Goal: Find specific page/section: Locate a particular part of the current website

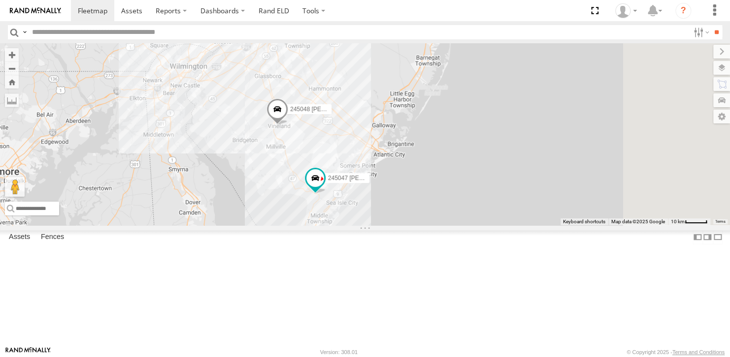
drag, startPoint x: 386, startPoint y: 262, endPoint x: 349, endPoint y: 257, distance: 36.9
click at [349, 225] on div "245047 Shawn 245048 Charles 2" at bounding box center [365, 134] width 730 height 182
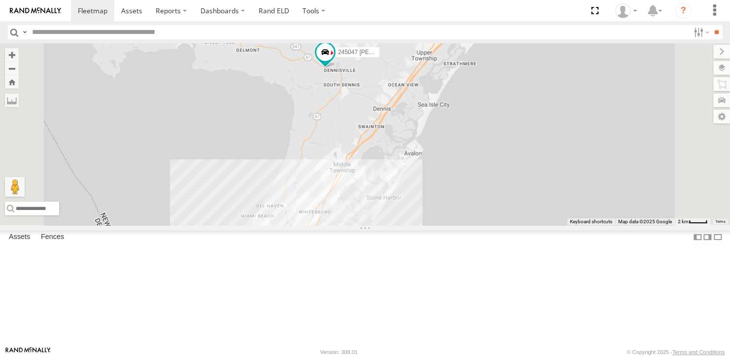
drag, startPoint x: 414, startPoint y: 275, endPoint x: 408, endPoint y: 146, distance: 129.1
click at [408, 146] on div "245047 Shawn 245048 Charles" at bounding box center [365, 134] width 730 height 182
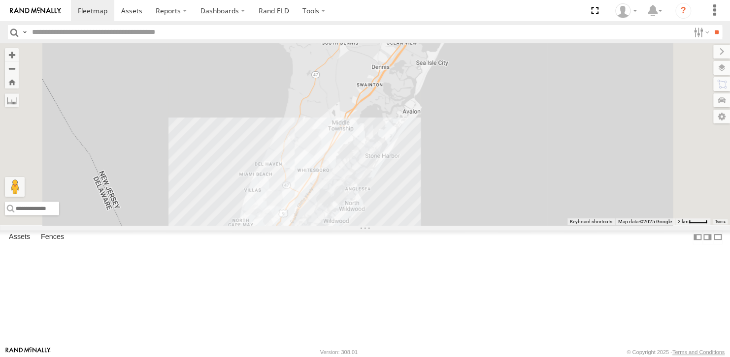
click at [310, 256] on div "2" at bounding box center [301, 246] width 20 height 20
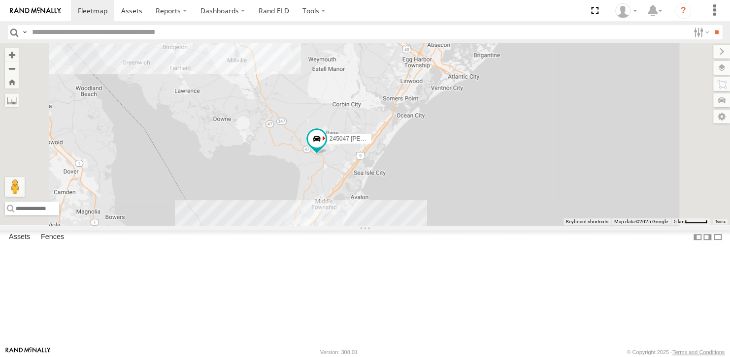
drag, startPoint x: 356, startPoint y: 204, endPoint x: 404, endPoint y: 274, distance: 84.7
click at [404, 225] on div "245047 Shawn 245048 Charles 2" at bounding box center [365, 134] width 730 height 182
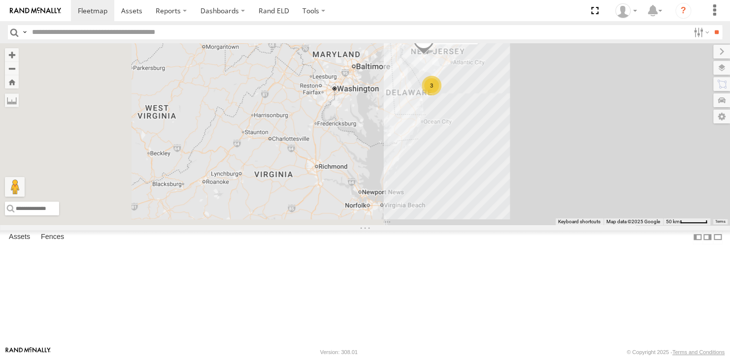
drag, startPoint x: 349, startPoint y: 290, endPoint x: 506, endPoint y: 165, distance: 201.2
click at [506, 165] on div "245048 Charles 3 2" at bounding box center [365, 134] width 730 height 182
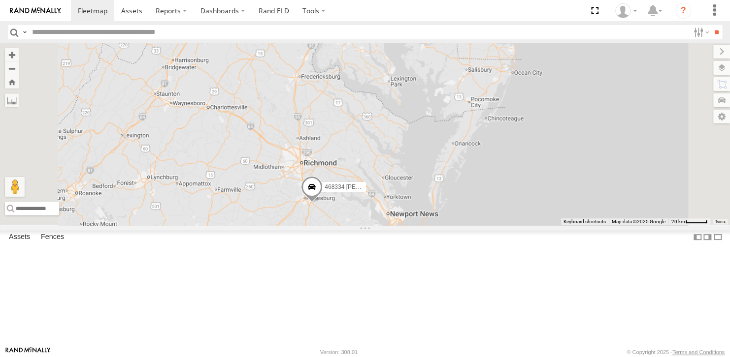
drag, startPoint x: 473, startPoint y: 291, endPoint x: 448, endPoint y: 232, distance: 63.6
click at [394, 191] on span "468334 [PERSON_NAME]" at bounding box center [359, 187] width 70 height 7
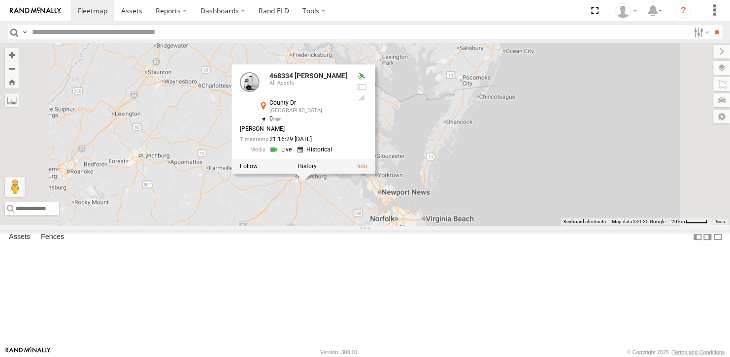
click at [444, 225] on div "245048 Charles 468334 Shelina 2 245047 Shawn 468334 Shelina All Assets County D…" at bounding box center [365, 134] width 730 height 182
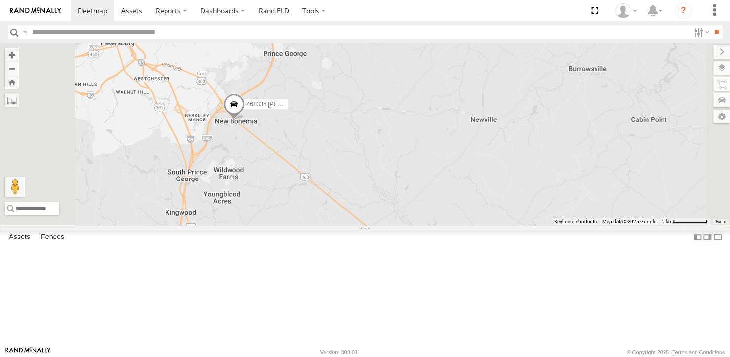
drag, startPoint x: 347, startPoint y: 210, endPoint x: 435, endPoint y: 301, distance: 126.7
click at [435, 225] on div "245048 Charles 468334 Shelina 245047 Shawn" at bounding box center [365, 134] width 730 height 182
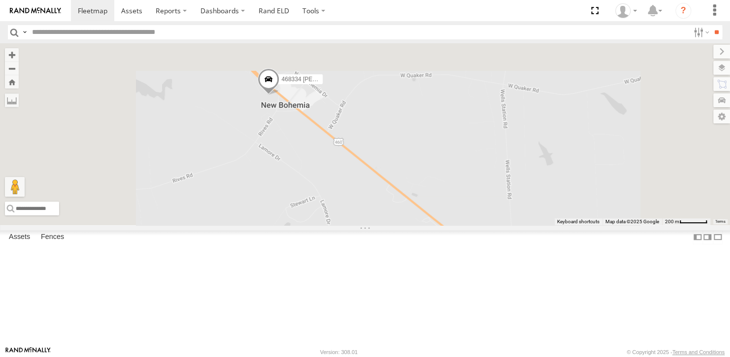
drag, startPoint x: 364, startPoint y: 127, endPoint x: 402, endPoint y: 294, distance: 171.2
click at [402, 225] on div "245048 Charles 468334 Shelina 245047 Shawn" at bounding box center [365, 134] width 730 height 182
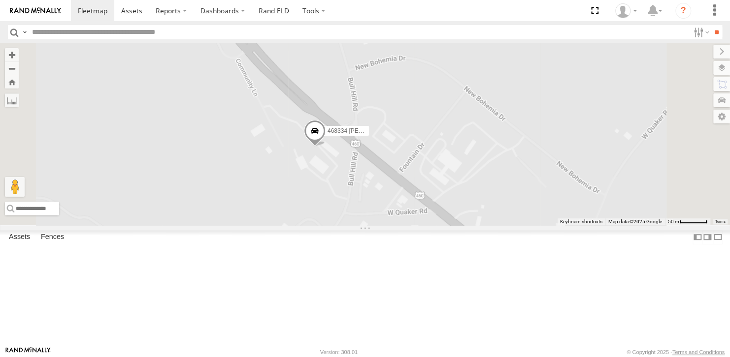
drag, startPoint x: 430, startPoint y: 245, endPoint x: 386, endPoint y: 243, distance: 43.8
click at [386, 225] on div "245048 Charles 468334 Shelina 245047 Shawn" at bounding box center [365, 134] width 730 height 182
click at [721, 71] on label at bounding box center [712, 68] width 36 height 14
click at [0, 0] on label at bounding box center [0, 0] width 0 height 0
click at [0, 0] on span "Satellite + Roadmap" at bounding box center [0, 0] width 0 height 0
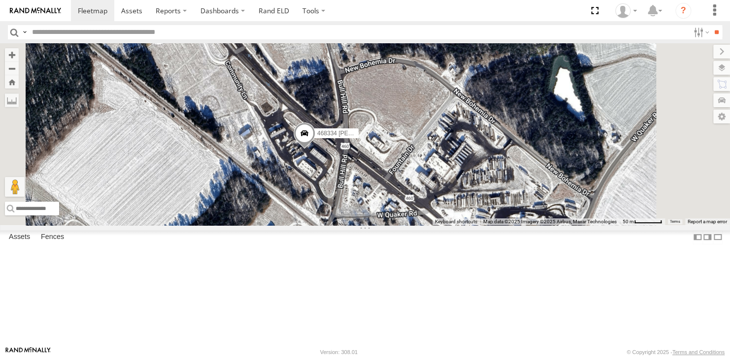
drag, startPoint x: 448, startPoint y: 227, endPoint x: 434, endPoint y: 232, distance: 14.5
click at [434, 225] on div "245048 Charles 468334 Shelina 245047 Shawn" at bounding box center [365, 134] width 730 height 182
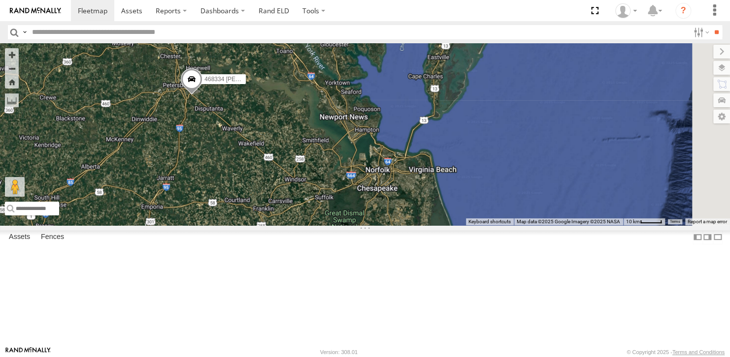
drag, startPoint x: 497, startPoint y: 252, endPoint x: 404, endPoint y: 210, distance: 101.4
click at [404, 210] on div "468334 [PERSON_NAME]" at bounding box center [365, 134] width 730 height 182
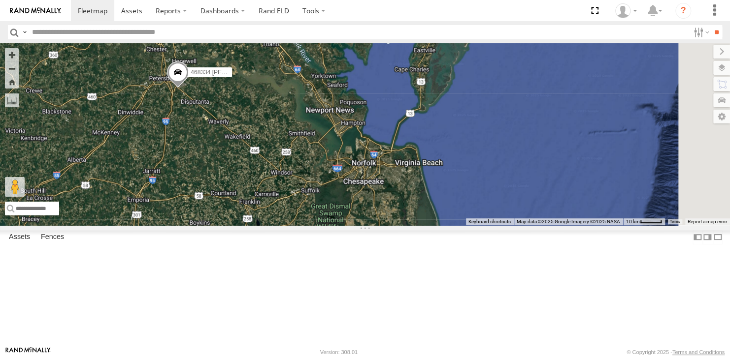
drag, startPoint x: 449, startPoint y: 243, endPoint x: 414, endPoint y: 211, distance: 47.8
click at [414, 211] on div "468334 [PERSON_NAME]" at bounding box center [365, 134] width 730 height 182
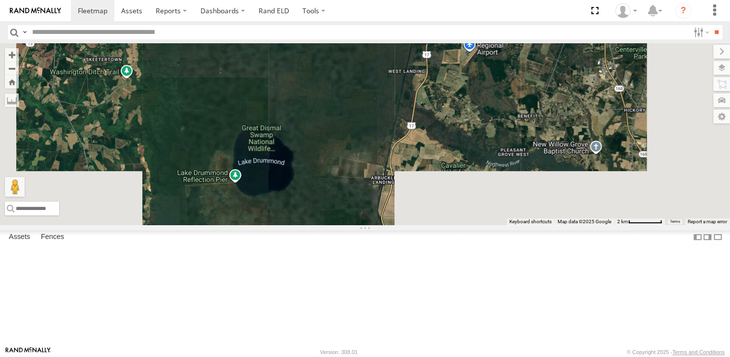
drag, startPoint x: 400, startPoint y: 279, endPoint x: 408, endPoint y: 158, distance: 121.4
click at [408, 158] on div "468334 [PERSON_NAME]" at bounding box center [365, 134] width 730 height 182
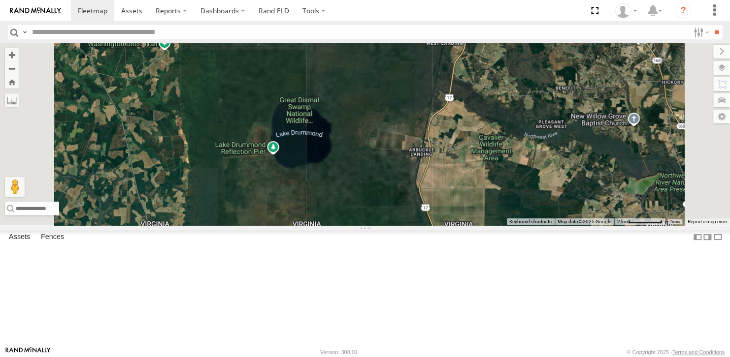
drag, startPoint x: 377, startPoint y: 261, endPoint x: 416, endPoint y: 231, distance: 49.1
click at [416, 225] on div "468334 [PERSON_NAME]" at bounding box center [365, 134] width 730 height 182
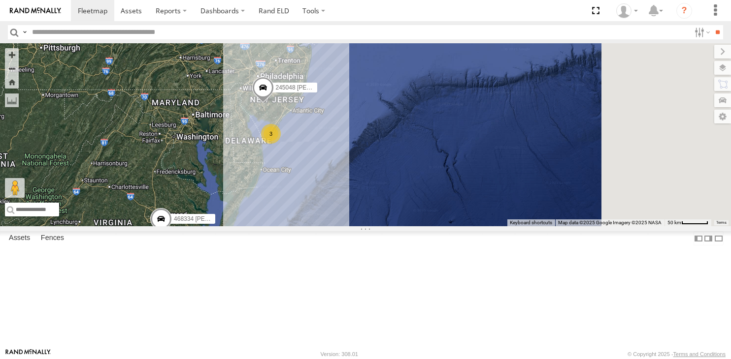
click at [388, 211] on div "468334 Shelina 3 245048 Charles 2" at bounding box center [365, 134] width 731 height 183
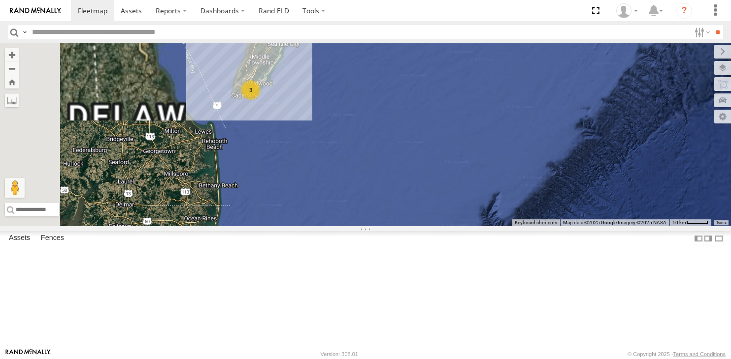
drag, startPoint x: 359, startPoint y: 174, endPoint x: 390, endPoint y: 220, distance: 55.7
click at [389, 225] on div "468334 Shelina 245048 Charles 3" at bounding box center [365, 134] width 731 height 183
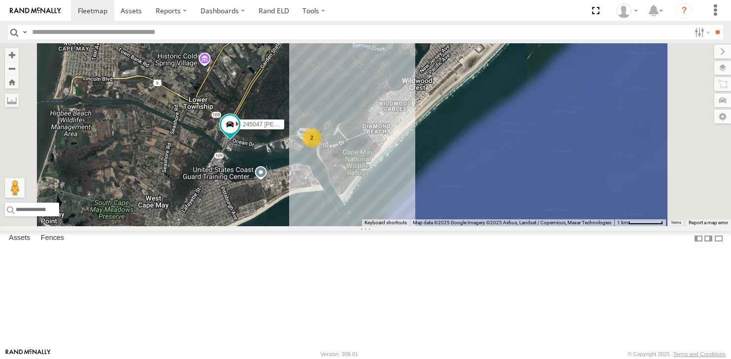
drag, startPoint x: 441, startPoint y: 198, endPoint x: 408, endPoint y: 240, distance: 53.3
click at [408, 227] on div "468334 Shelina 245048 Charles 2 245047 Shawn" at bounding box center [365, 134] width 731 height 183
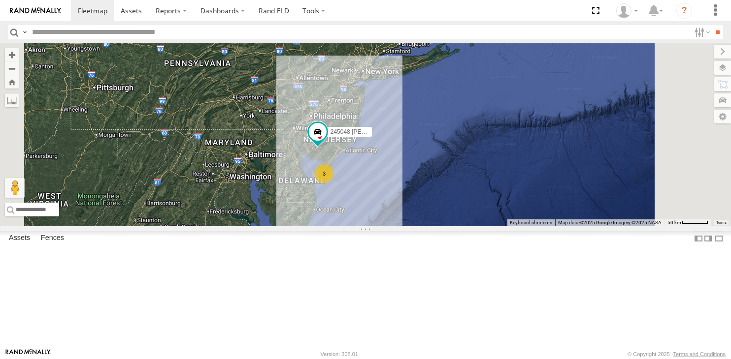
drag, startPoint x: 414, startPoint y: 193, endPoint x: 402, endPoint y: 205, distance: 17.4
click at [402, 205] on div "468334 [PERSON_NAME] 3 245048 [PERSON_NAME] 2" at bounding box center [365, 134] width 731 height 183
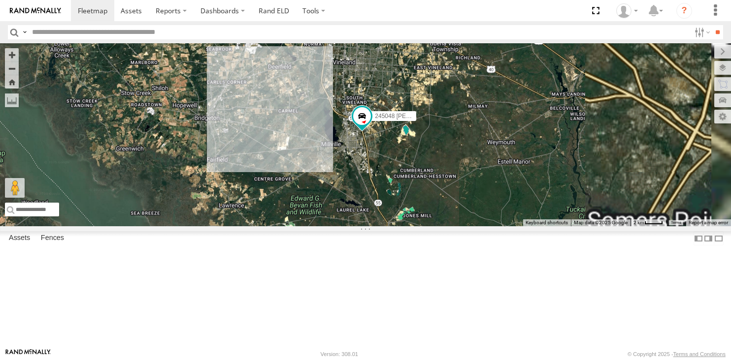
drag, startPoint x: 468, startPoint y: 202, endPoint x: 379, endPoint y: 218, distance: 91.0
click at [379, 218] on div "468334 [PERSON_NAME] 245048 [PERSON_NAME]" at bounding box center [365, 134] width 731 height 183
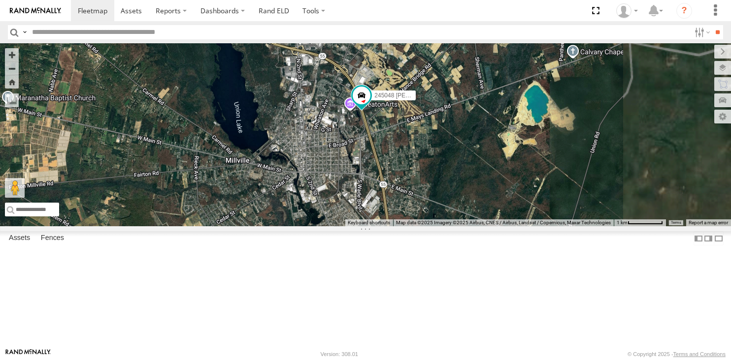
drag, startPoint x: 529, startPoint y: 158, endPoint x: 420, endPoint y: 209, distance: 120.1
click at [420, 209] on div "468334 [PERSON_NAME] 245048 [PERSON_NAME]" at bounding box center [365, 134] width 731 height 183
